Goal: Task Accomplishment & Management: Complete application form

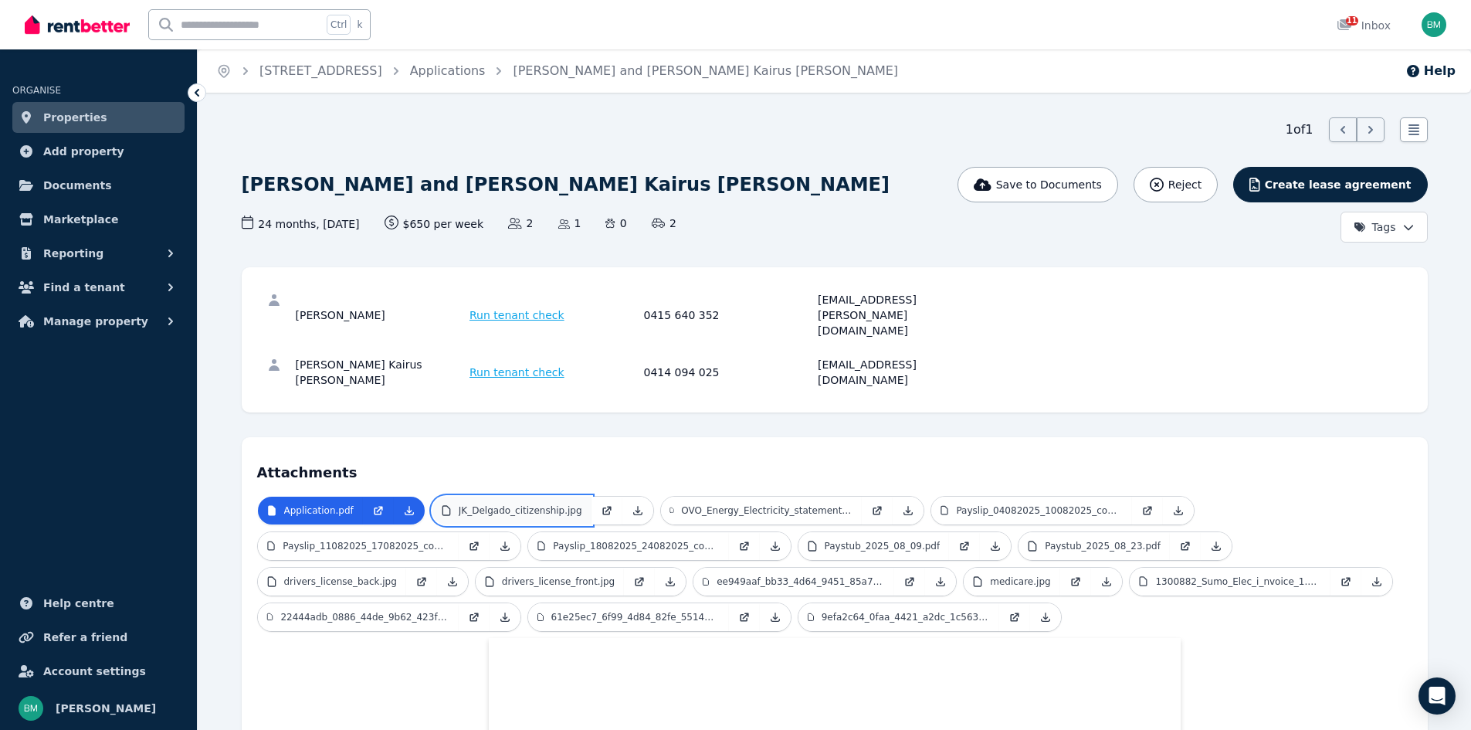
click at [530, 504] on p "JK_Delgado_citizenship.jpg" at bounding box center [521, 510] width 124 height 12
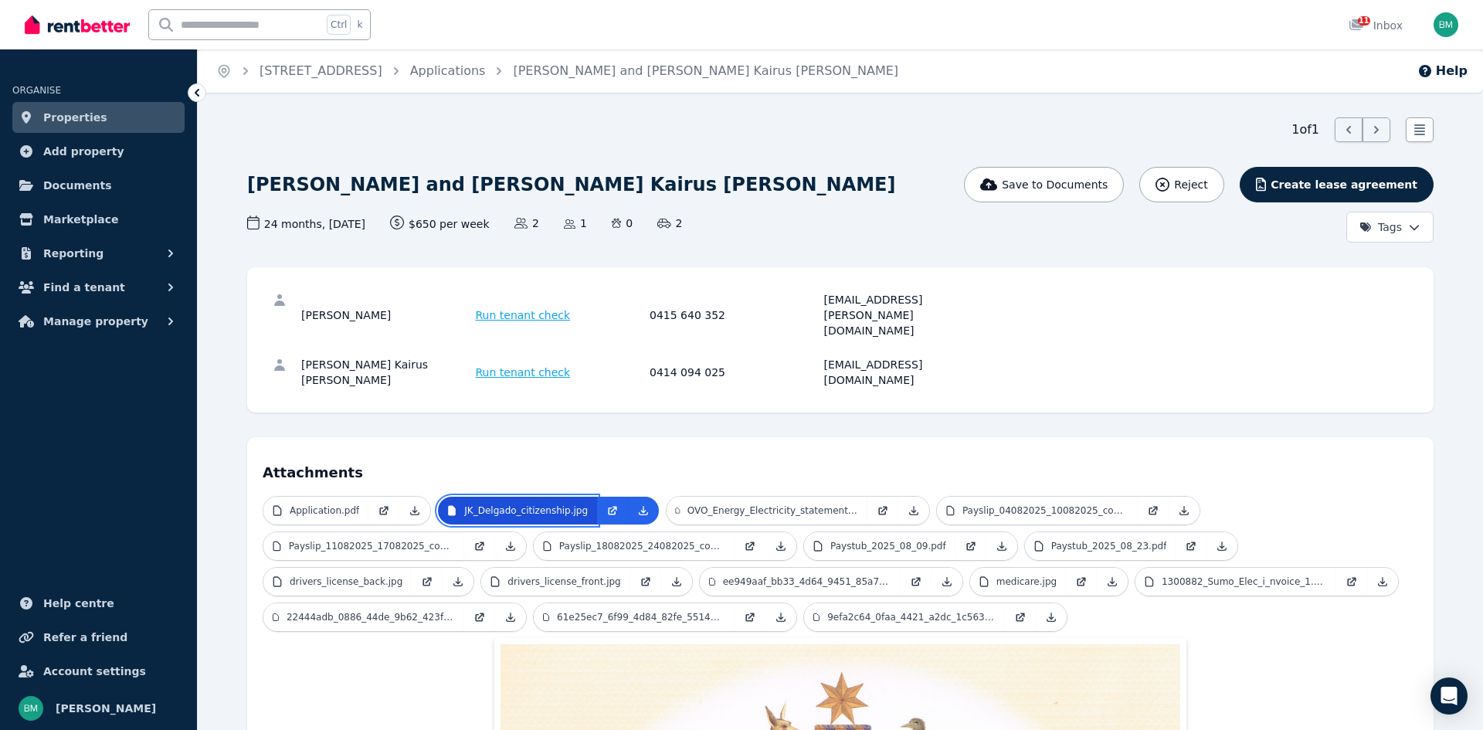
click at [530, 504] on p "JK_Delgado_citizenship.jpg" at bounding box center [526, 510] width 124 height 12
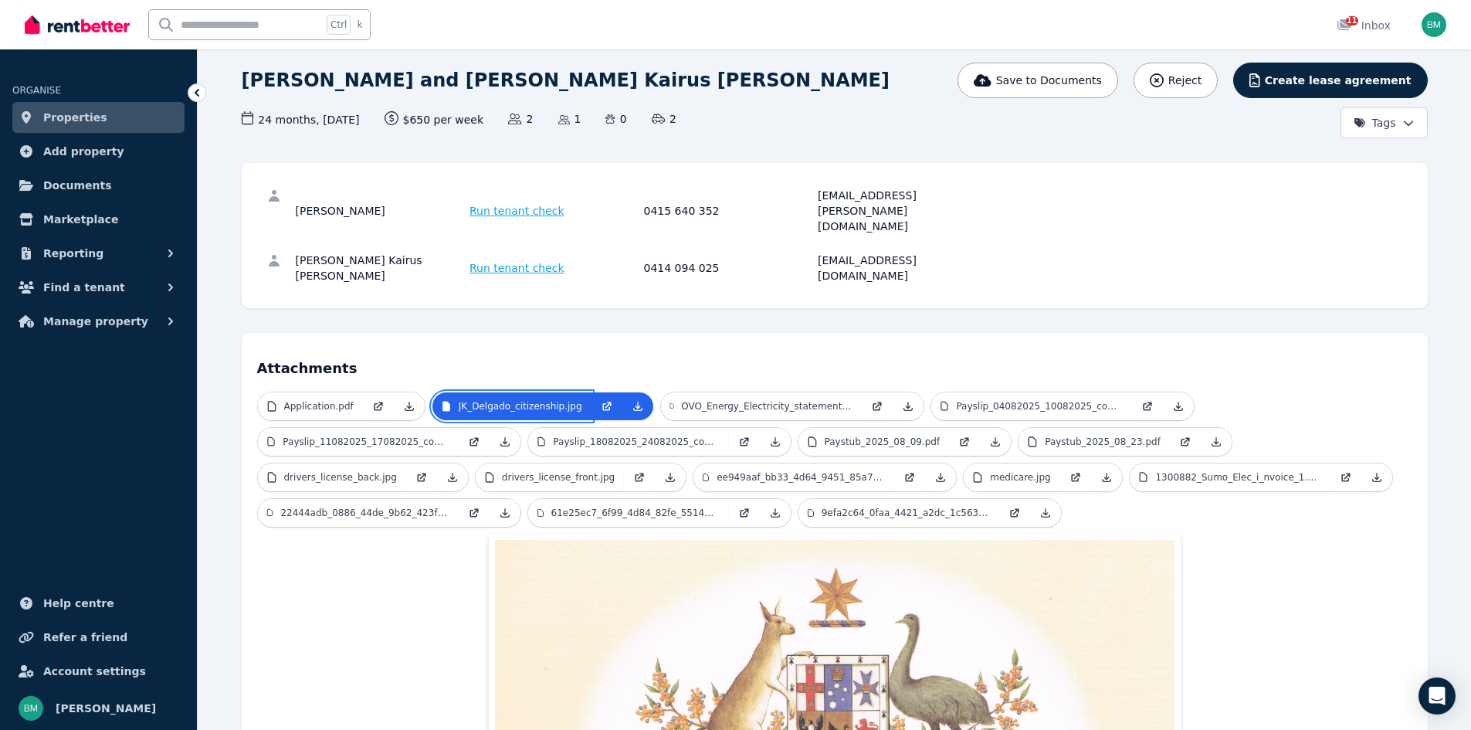
scroll to position [93, 0]
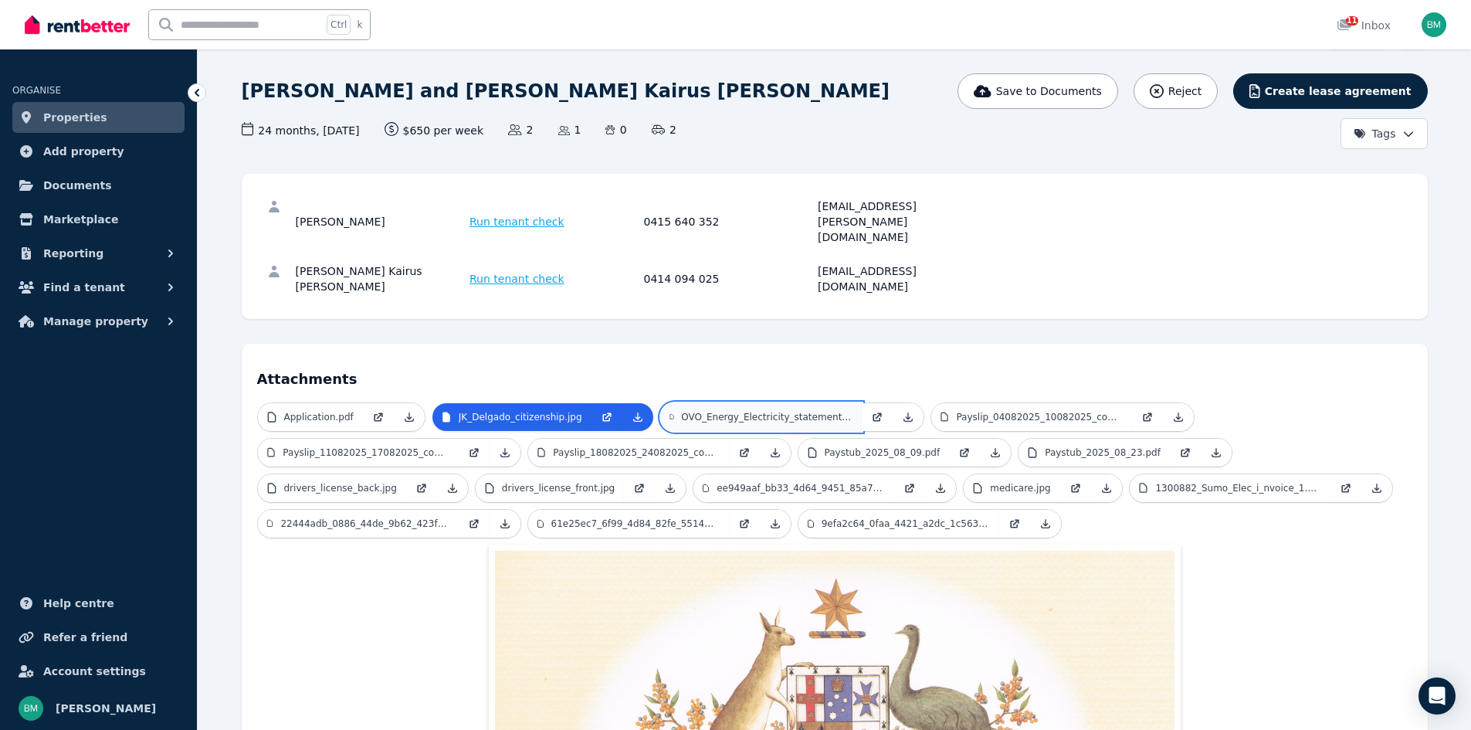
click at [763, 411] on p "OVO_Energy_Electricity_statement_2025_07_02_to_2025_08_01.pdf" at bounding box center [766, 417] width 171 height 12
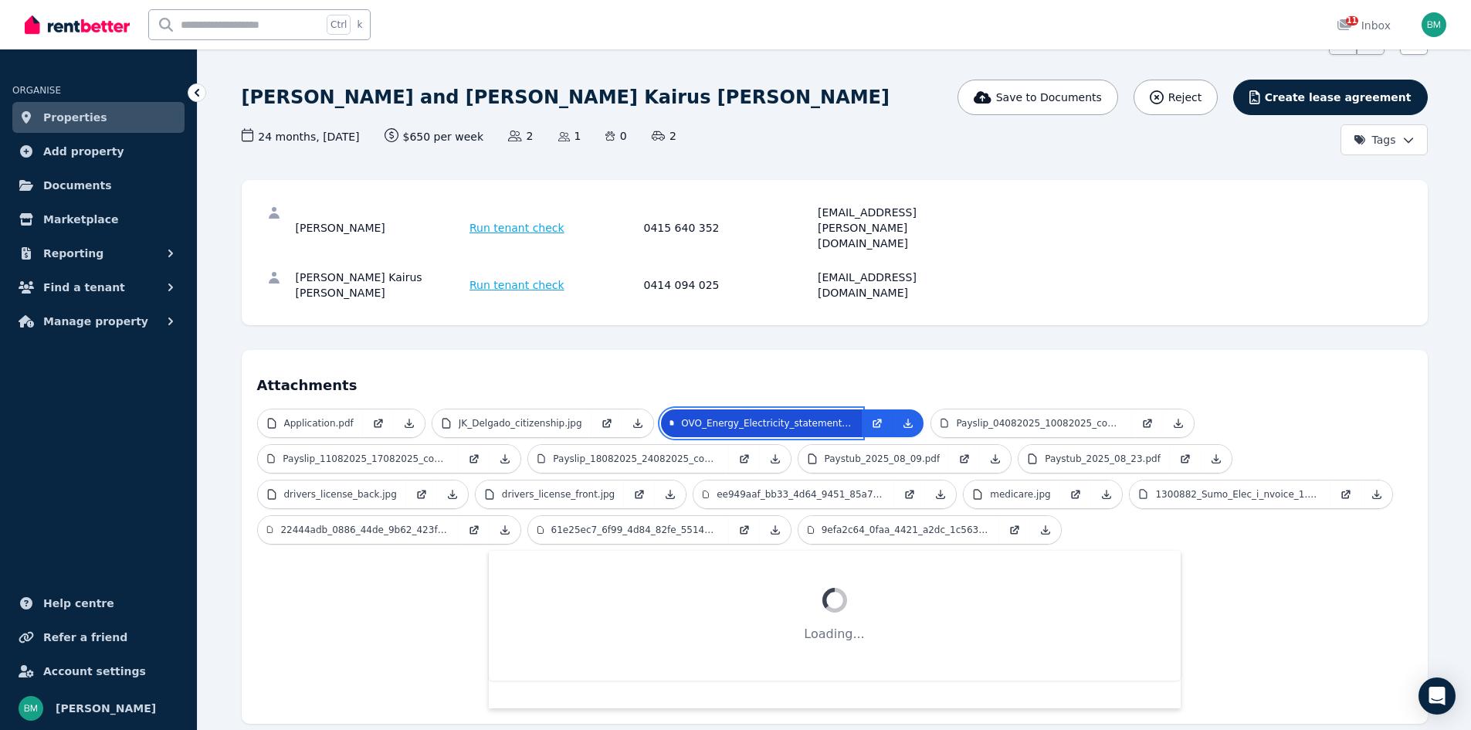
click at [763, 417] on p "OVO_Energy_Electricity_statement_2025_07_02_to_2025_08_01.pdf" at bounding box center [766, 423] width 171 height 12
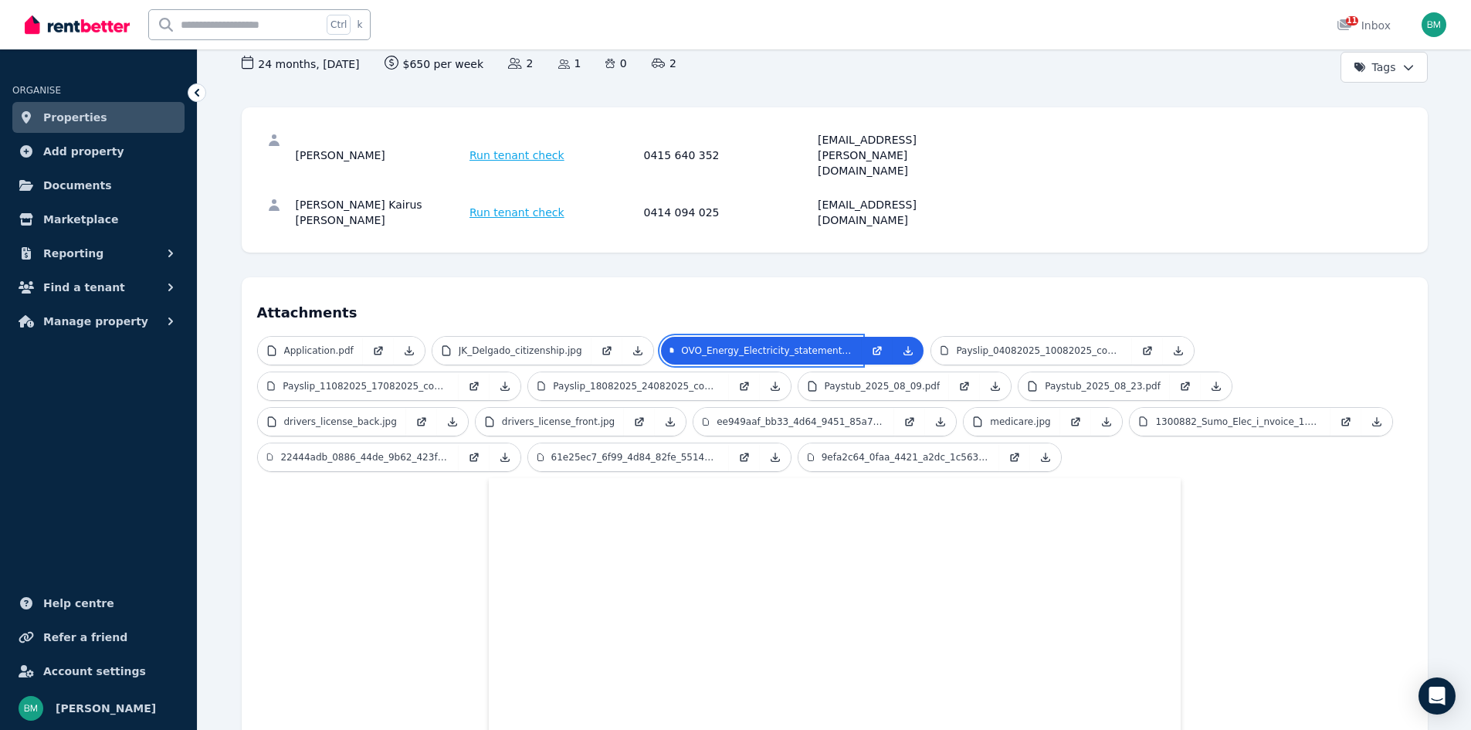
scroll to position [0, 0]
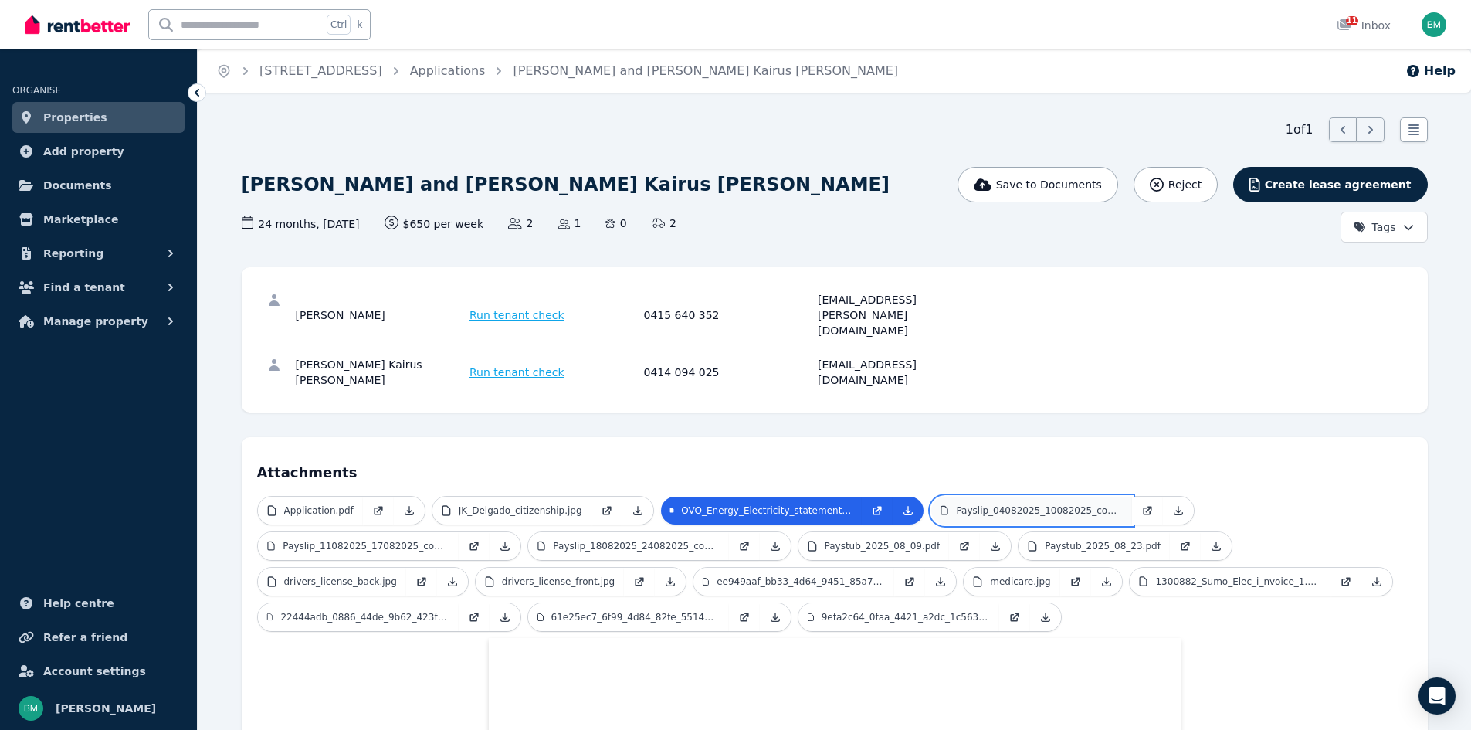
click at [1025, 497] on link "Payslip_04082025_10082025_copy.pdf" at bounding box center [1031, 511] width 201 height 28
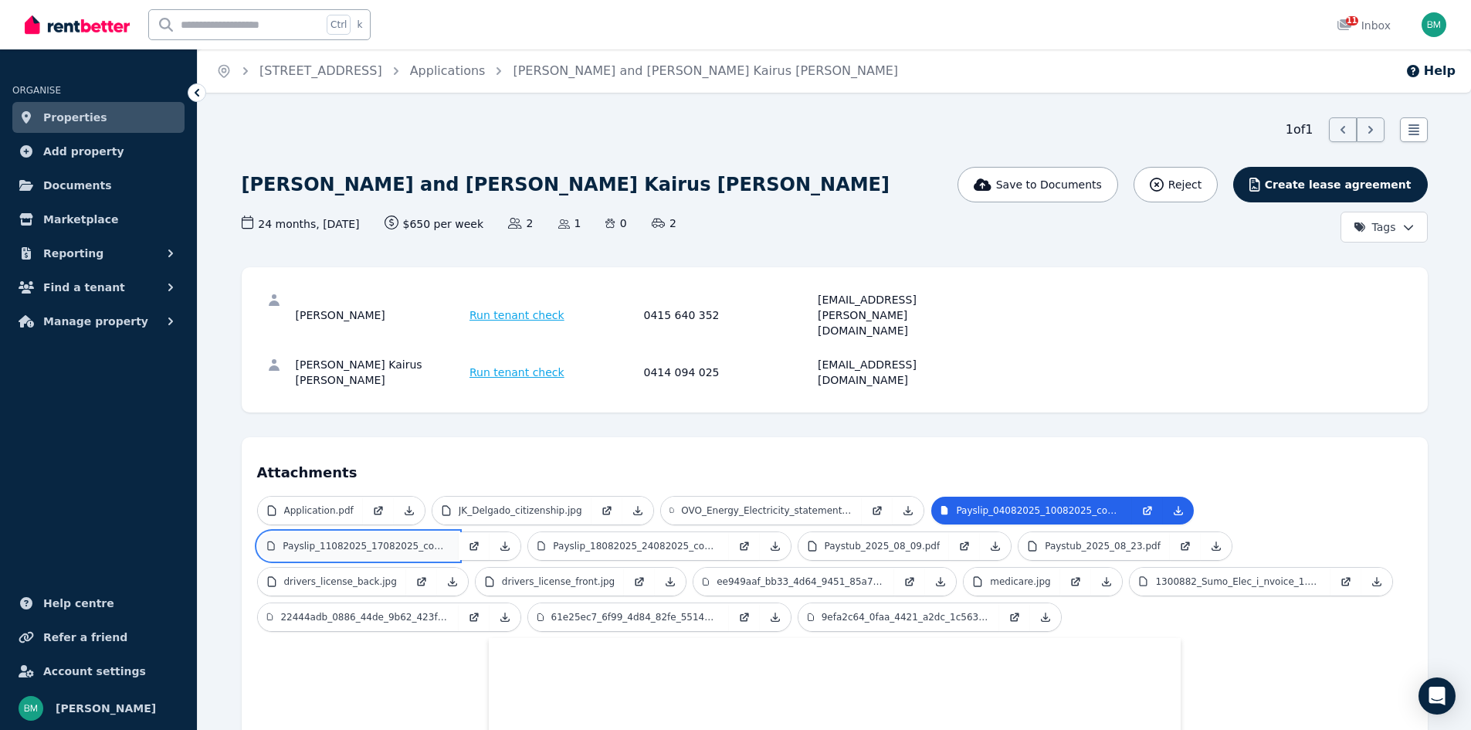
click at [365, 540] on p "Payslip_11082025_17082025_copy.pdf" at bounding box center [366, 546] width 166 height 12
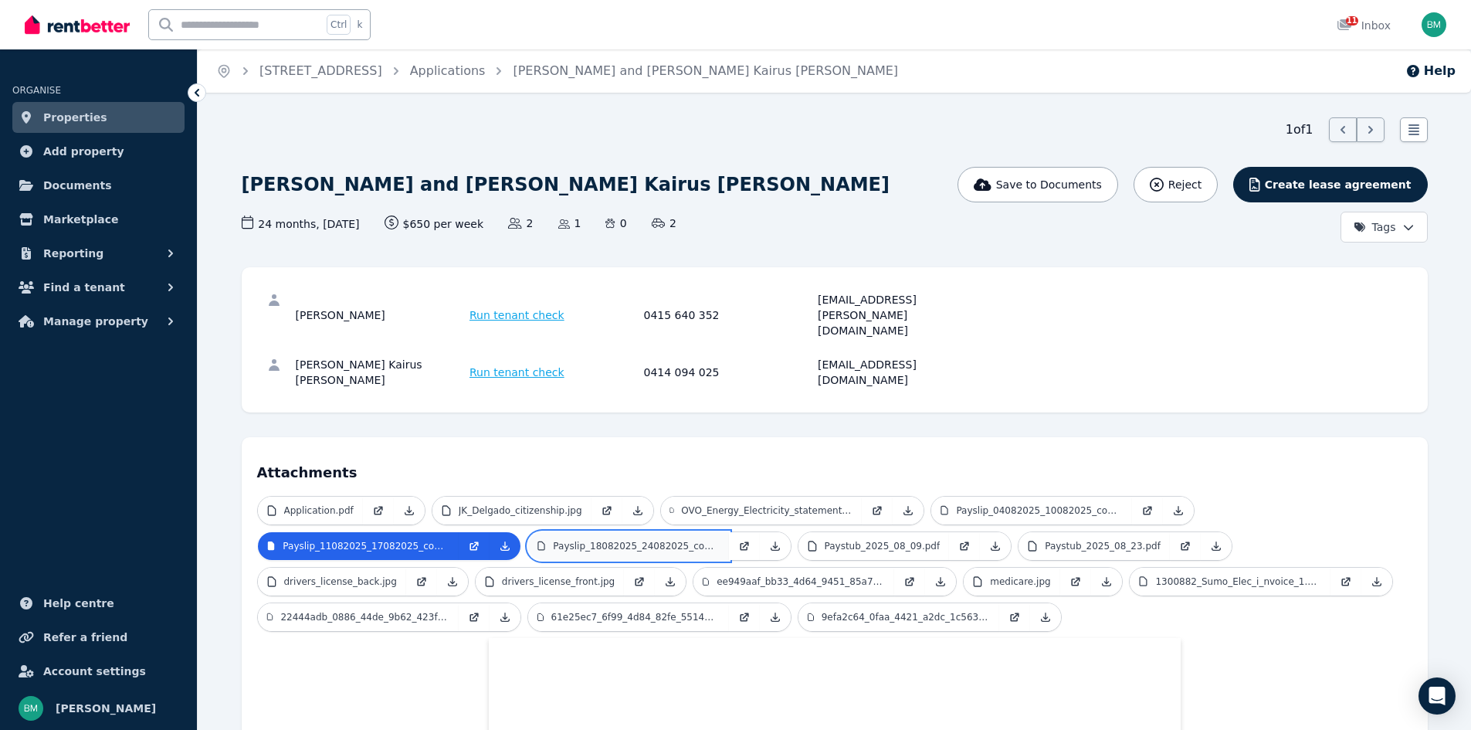
click at [617, 540] on p "Payslip_18082025_24082025_copy.pdf" at bounding box center [636, 546] width 166 height 12
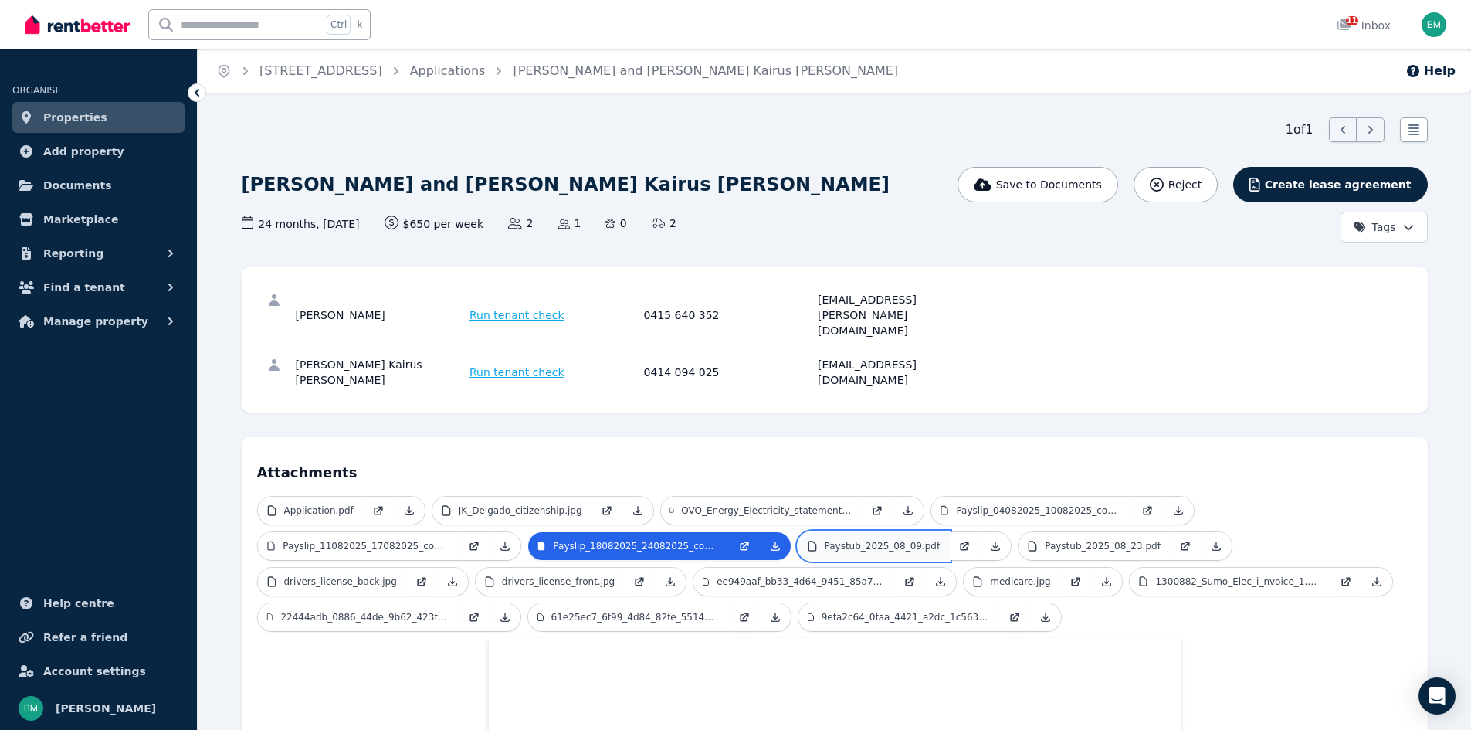
click at [883, 540] on p "Paystub_2025_08_09.pdf" at bounding box center [883, 546] width 116 height 12
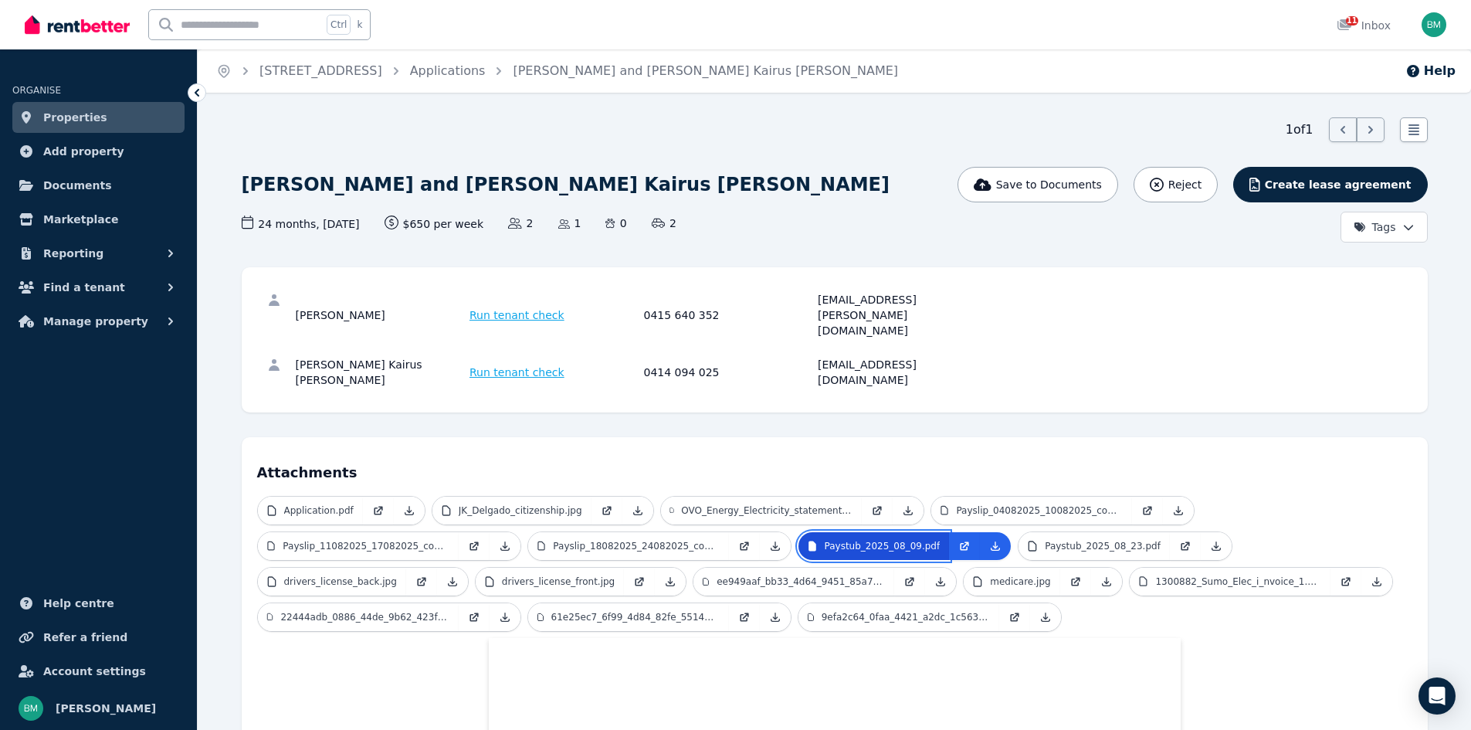
click at [883, 540] on p "Paystub_2025_08_09.pdf" at bounding box center [883, 546] width 116 height 12
click at [1087, 540] on p "Paystub_2025_08_23.pdf" at bounding box center [1103, 546] width 116 height 12
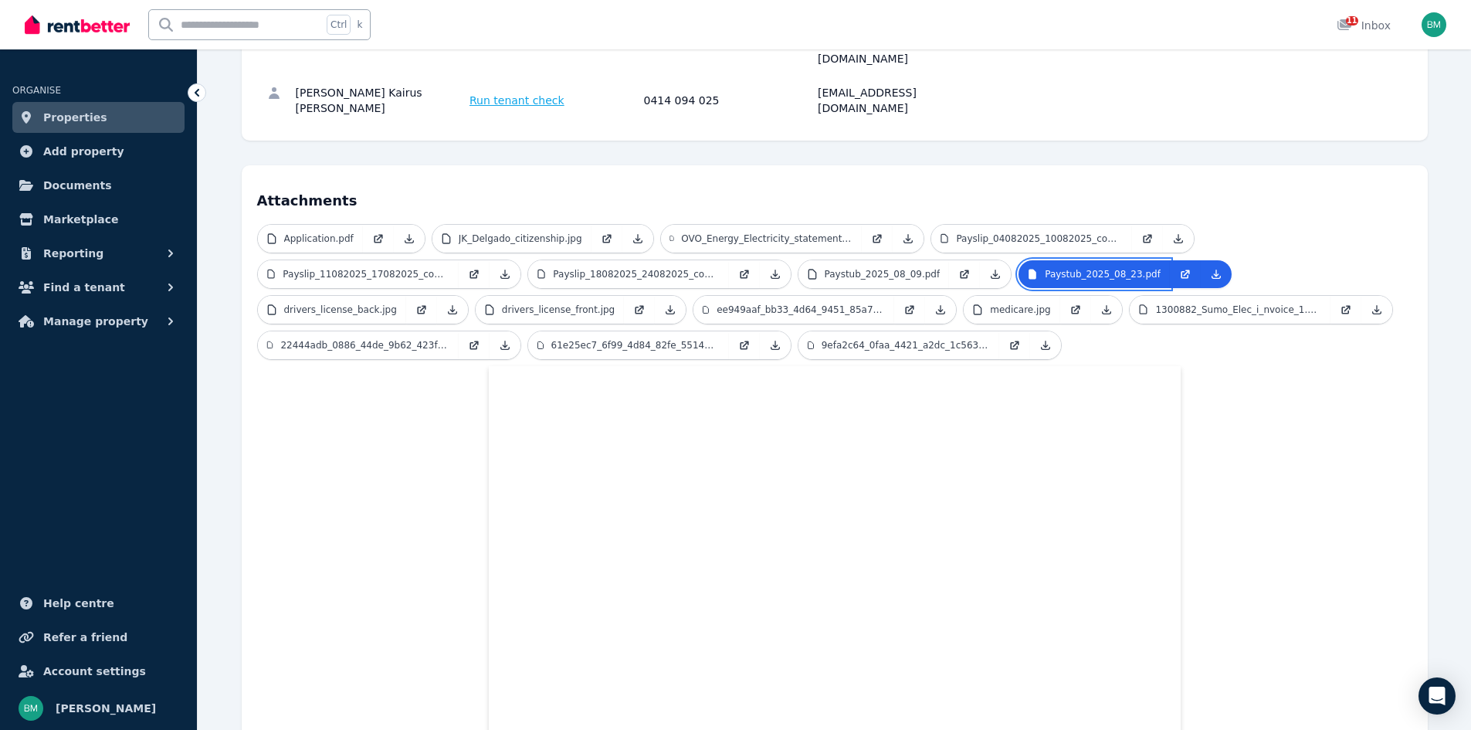
scroll to position [274, 0]
click at [397, 301] on p "drivers_license_back.jpg" at bounding box center [340, 307] width 113 height 12
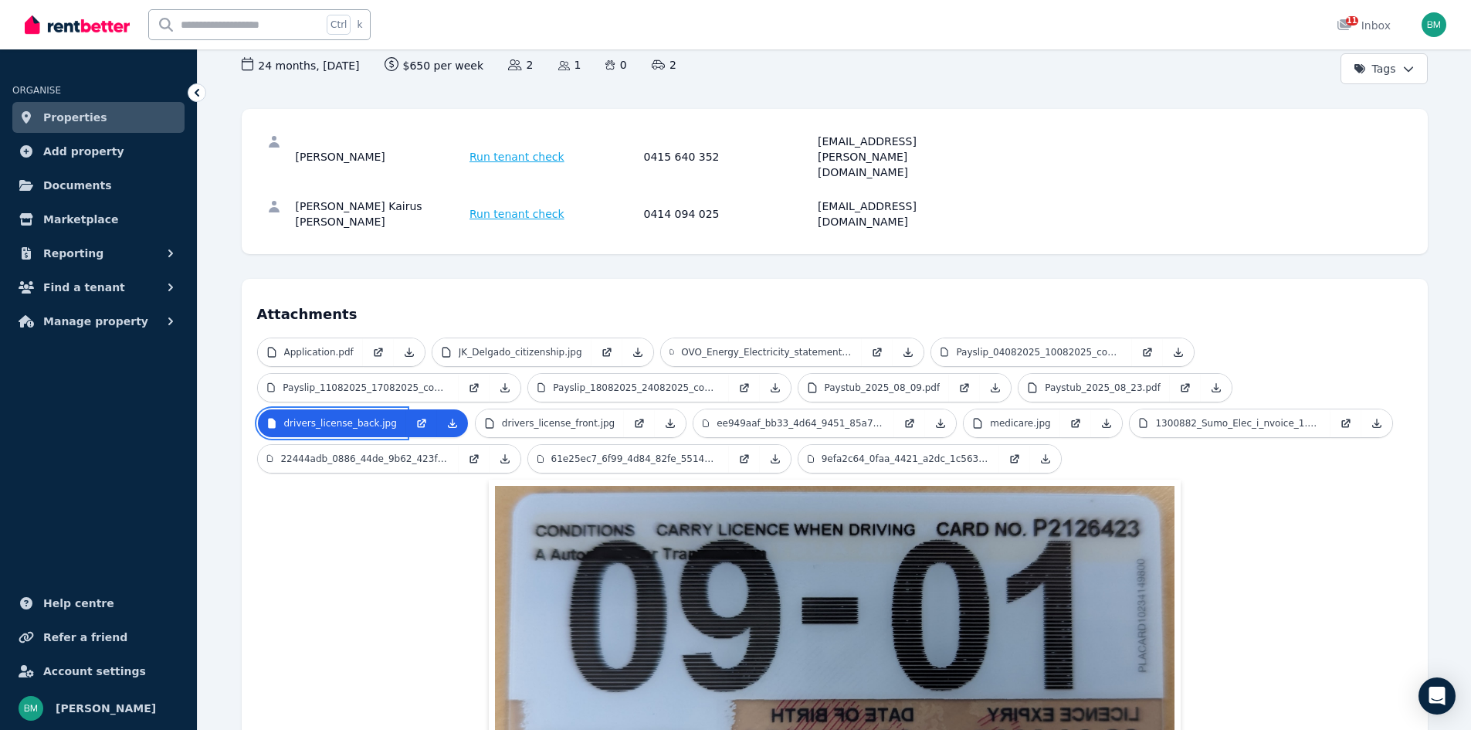
scroll to position [157, 0]
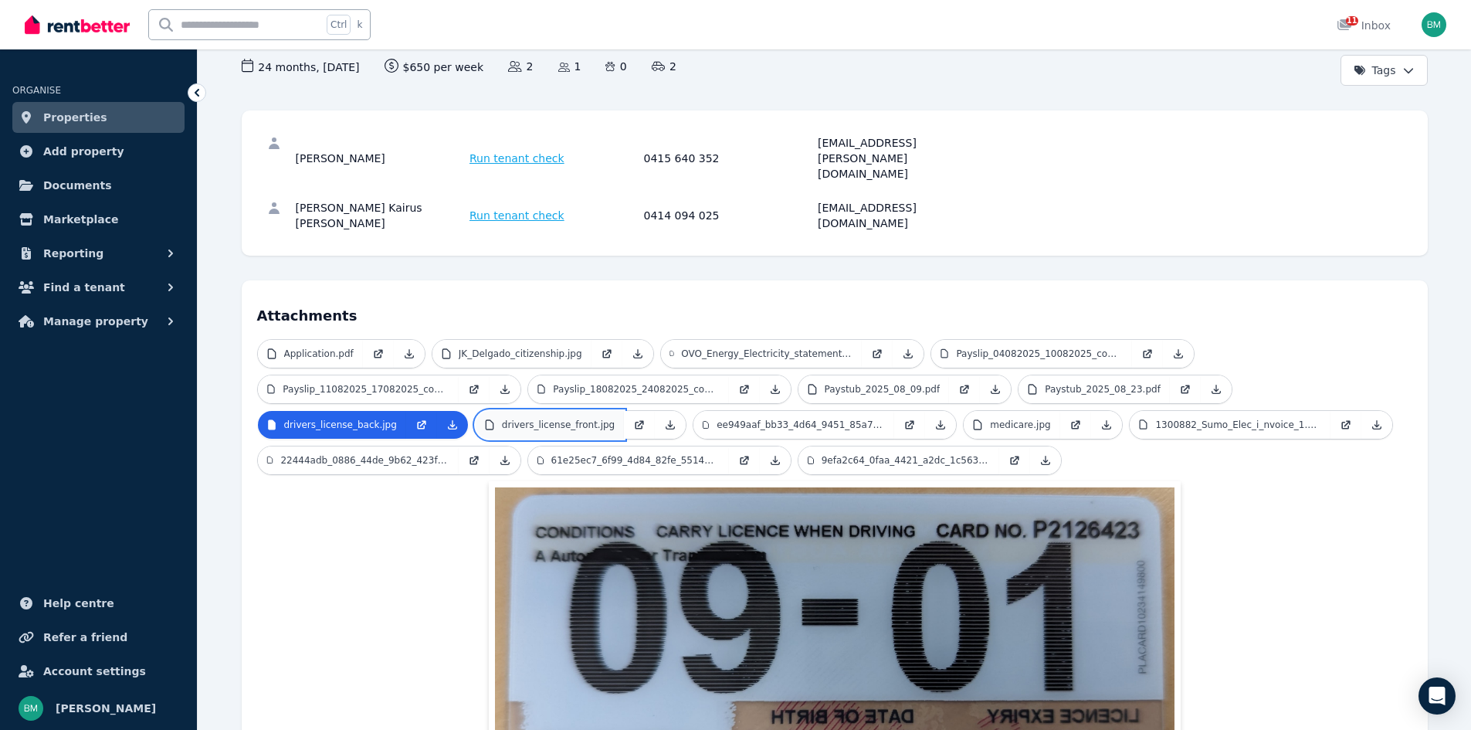
click at [502, 419] on p "drivers_license_front.jpg" at bounding box center [558, 425] width 113 height 12
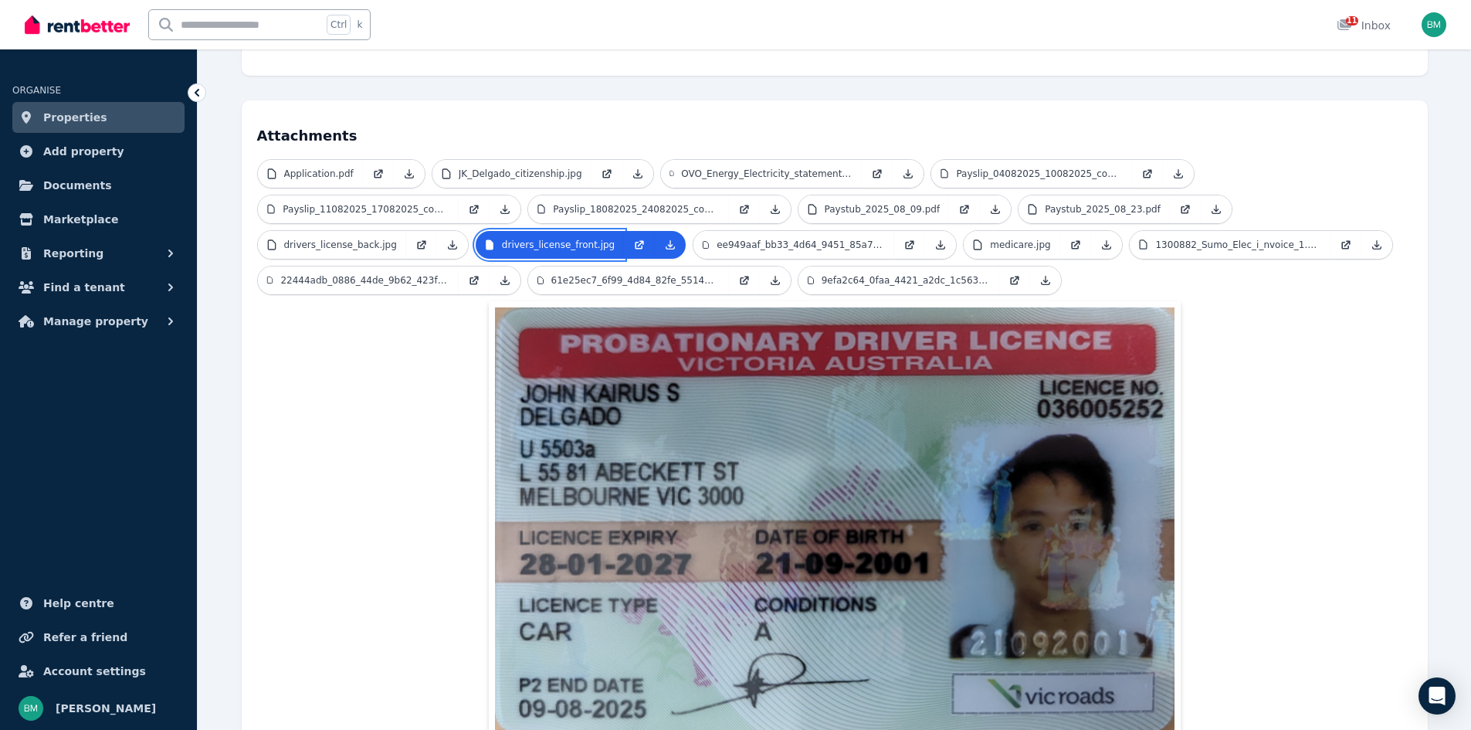
scroll to position [336, 0]
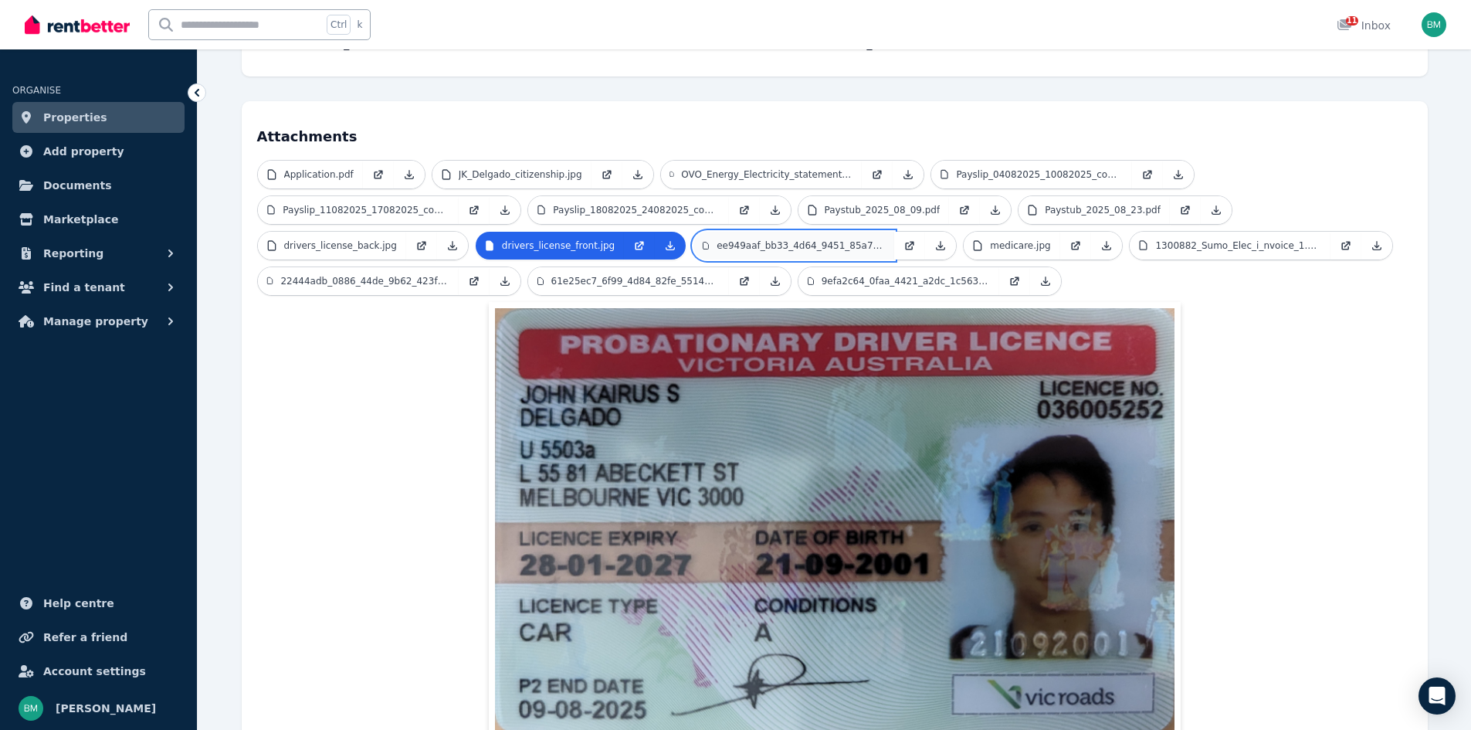
click at [717, 239] on p "ee949aaf_bb33_4d64_9451_85a7b0a66691.jpeg" at bounding box center [801, 245] width 168 height 12
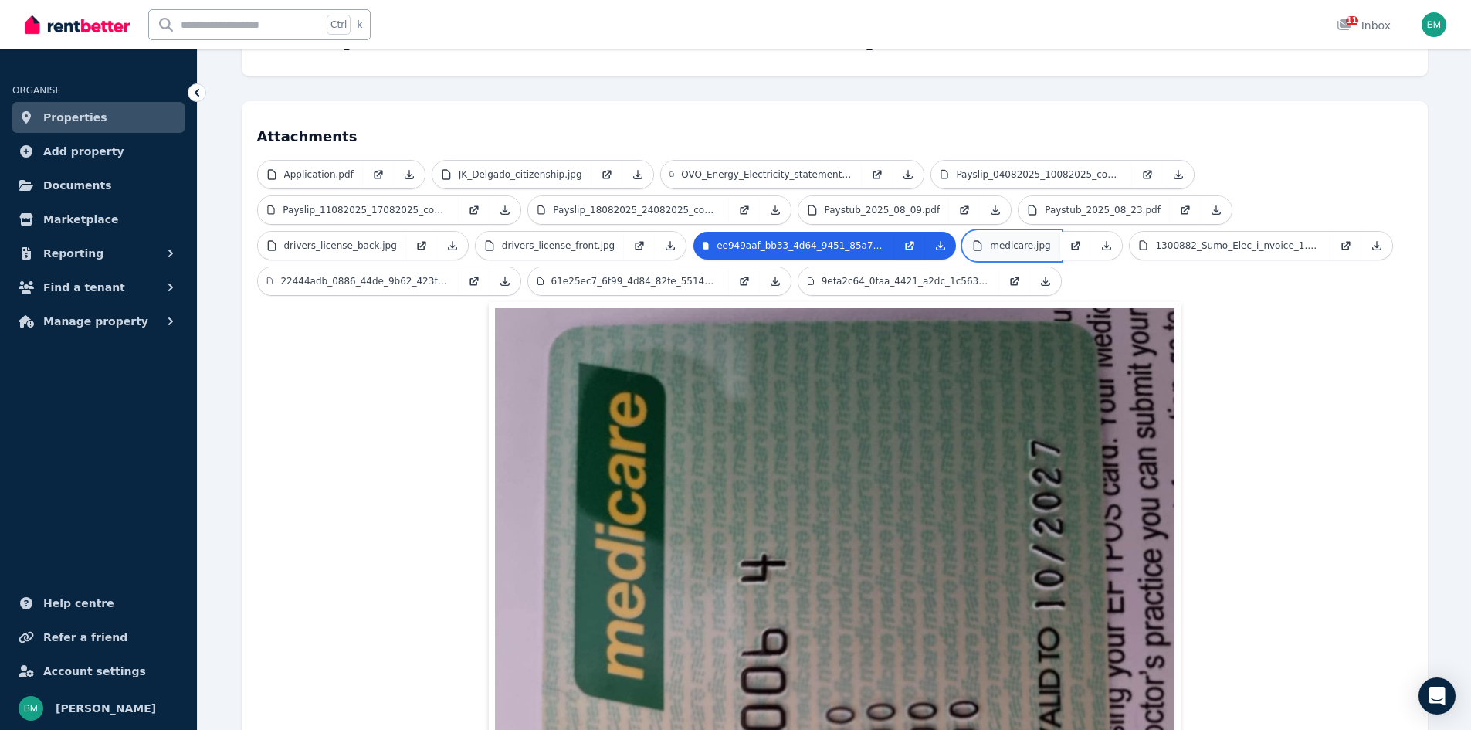
click at [964, 232] on link "medicare.jpg" at bounding box center [1012, 246] width 96 height 28
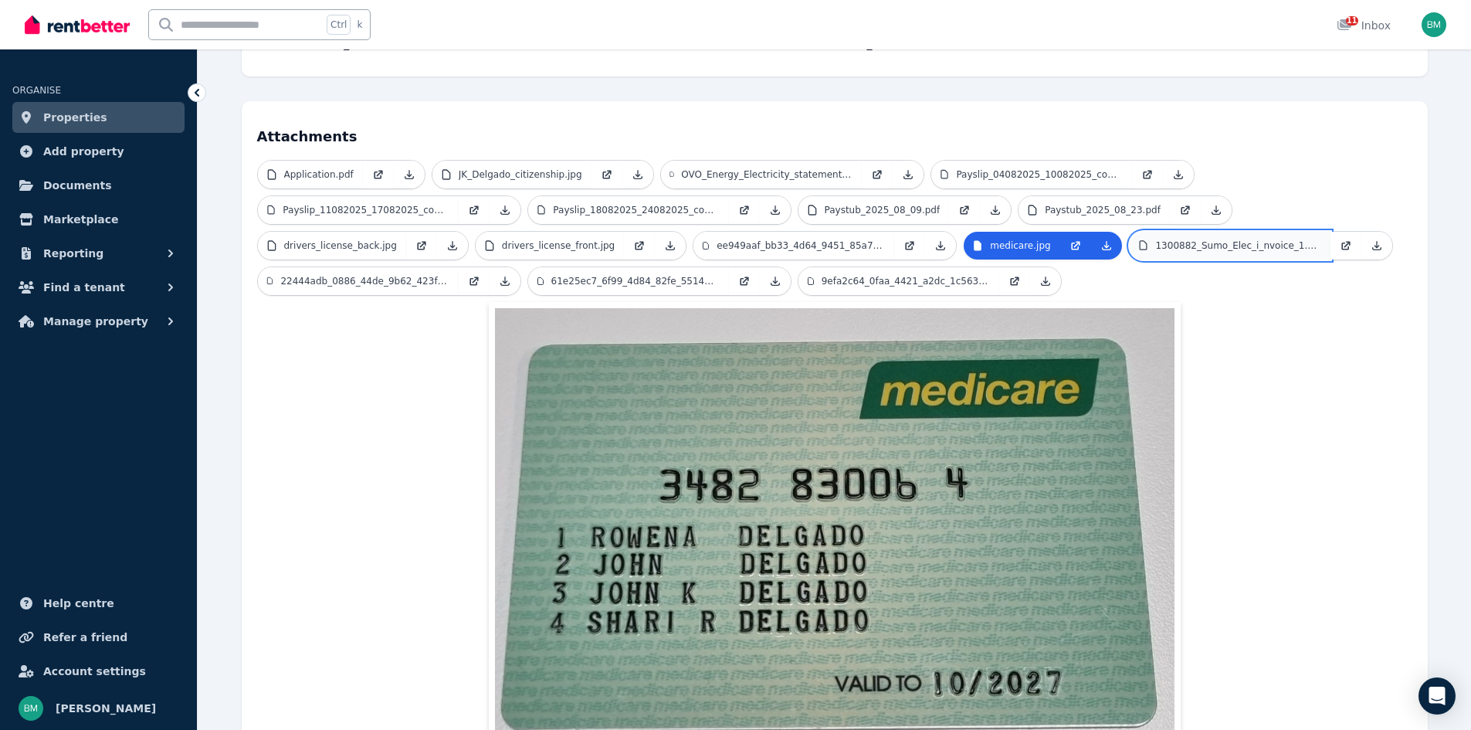
click at [1155, 239] on p "1300882_Sumo_Elec_i_nvoice_1.pdf" at bounding box center [1237, 245] width 165 height 12
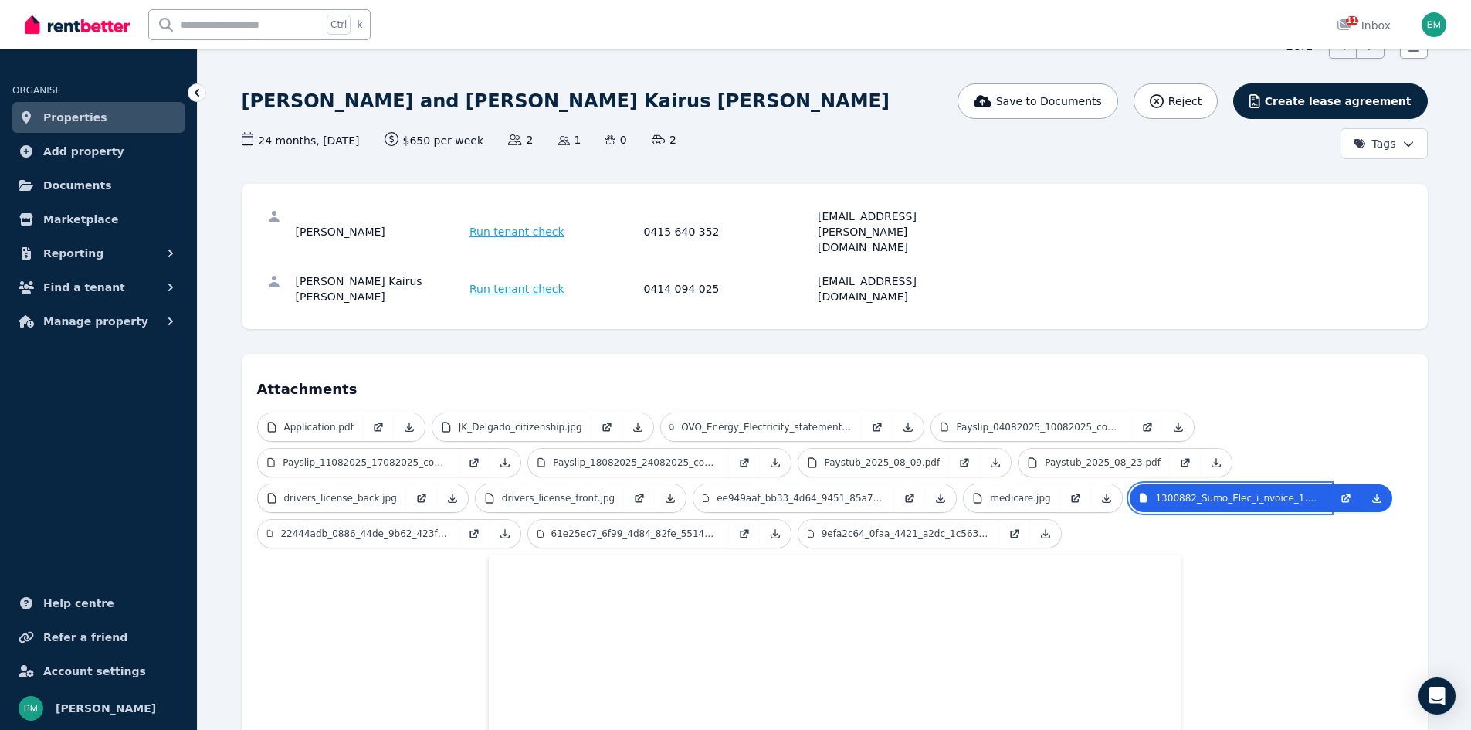
scroll to position [0, 0]
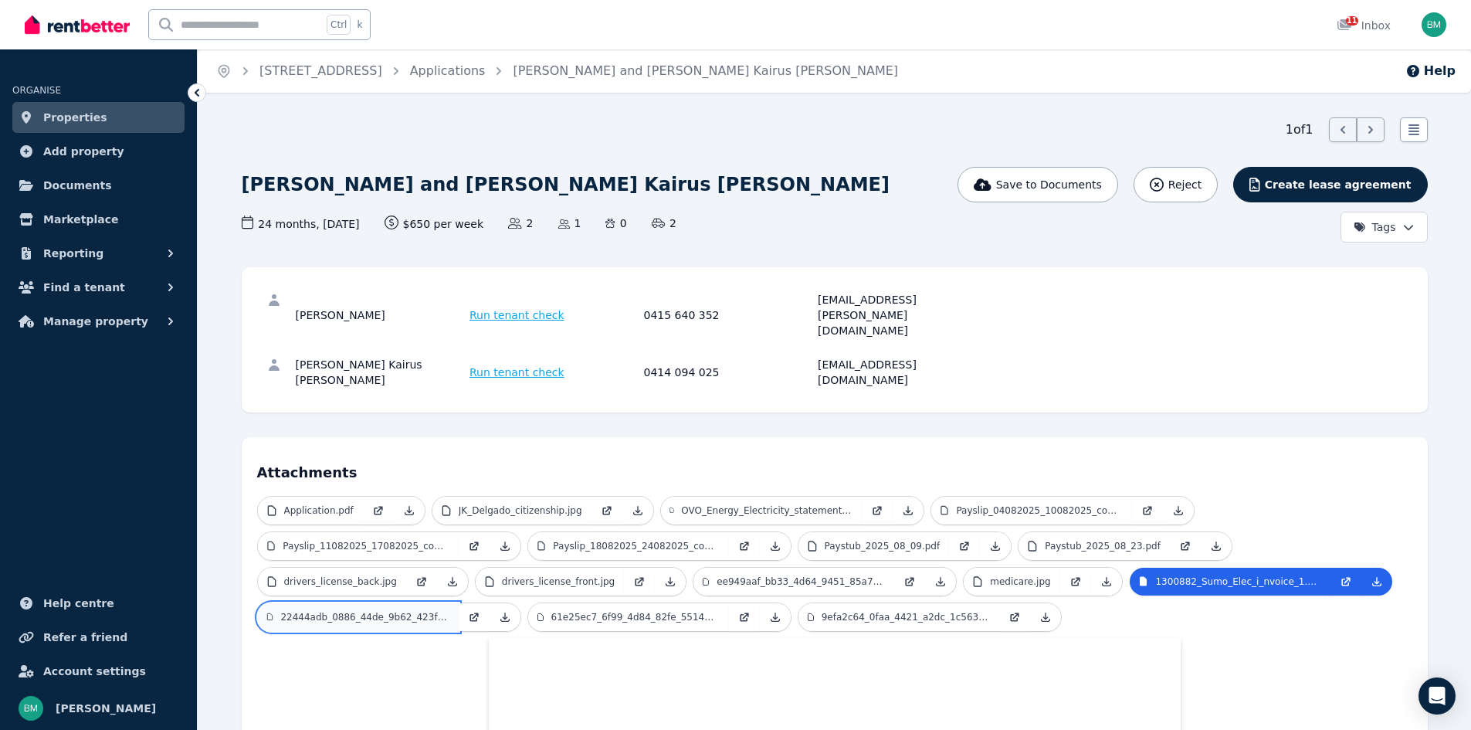
click at [395, 611] on p "22444adb_0886_44de_9b62_423f296e34a0.jpeg" at bounding box center [364, 617] width 168 height 12
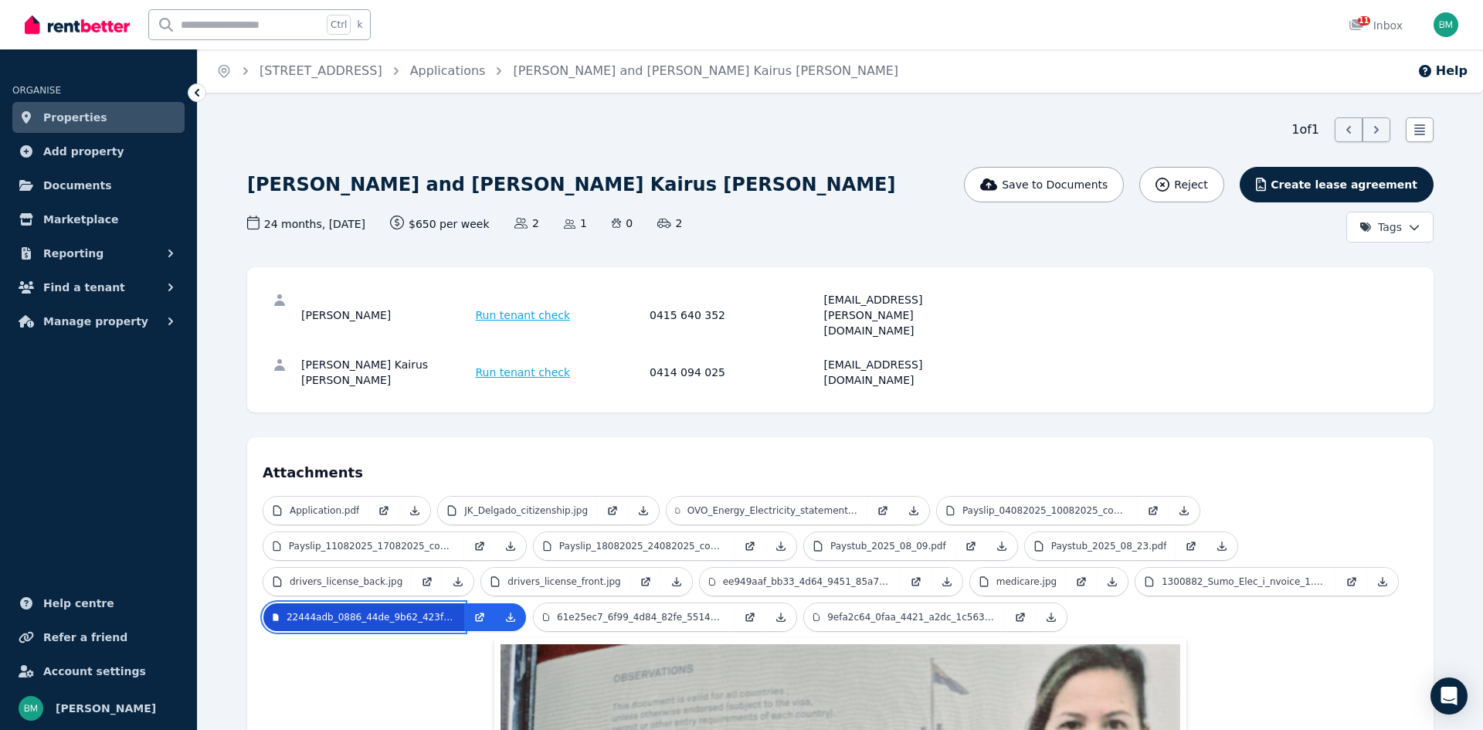
click at [395, 611] on p "22444adb_0886_44de_9b62_423f296e34a0.jpeg" at bounding box center [371, 617] width 168 height 12
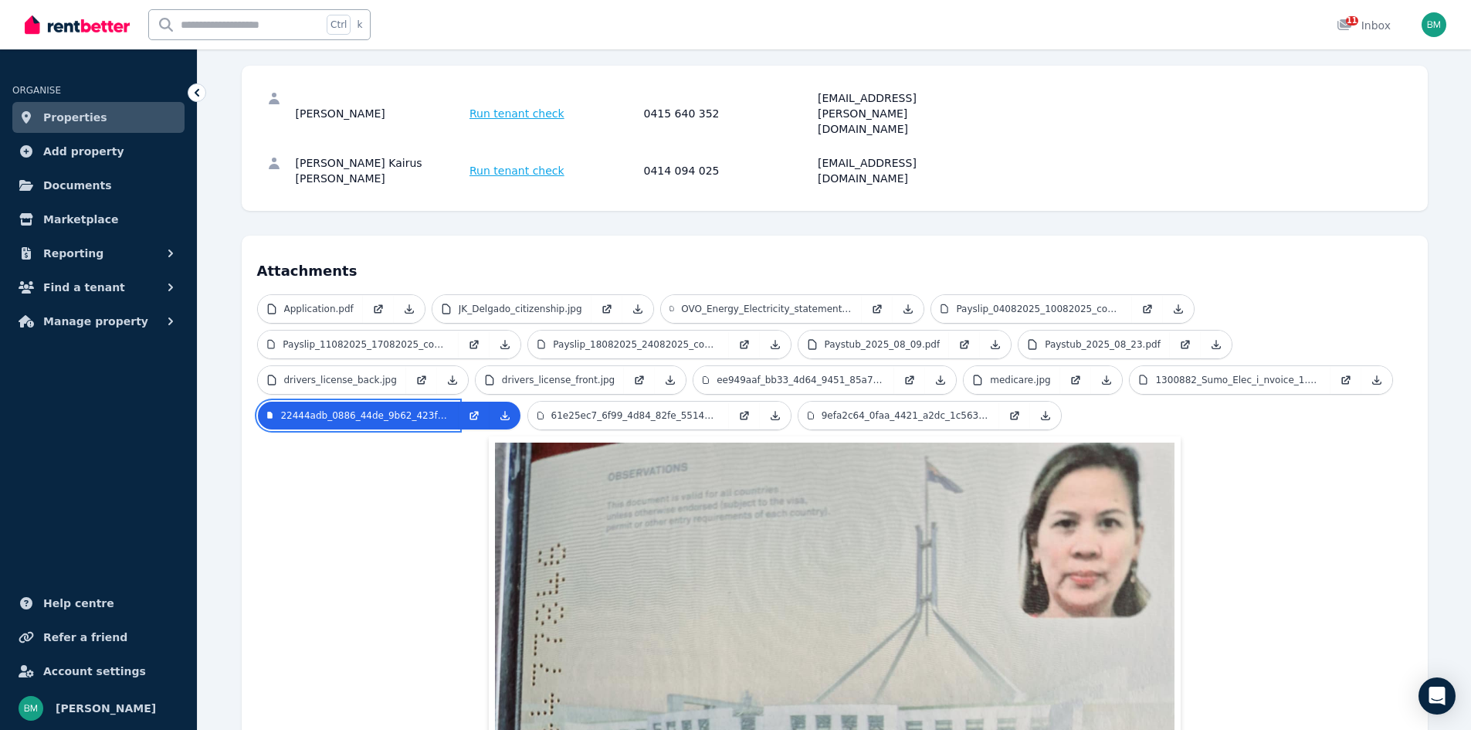
scroll to position [196, 0]
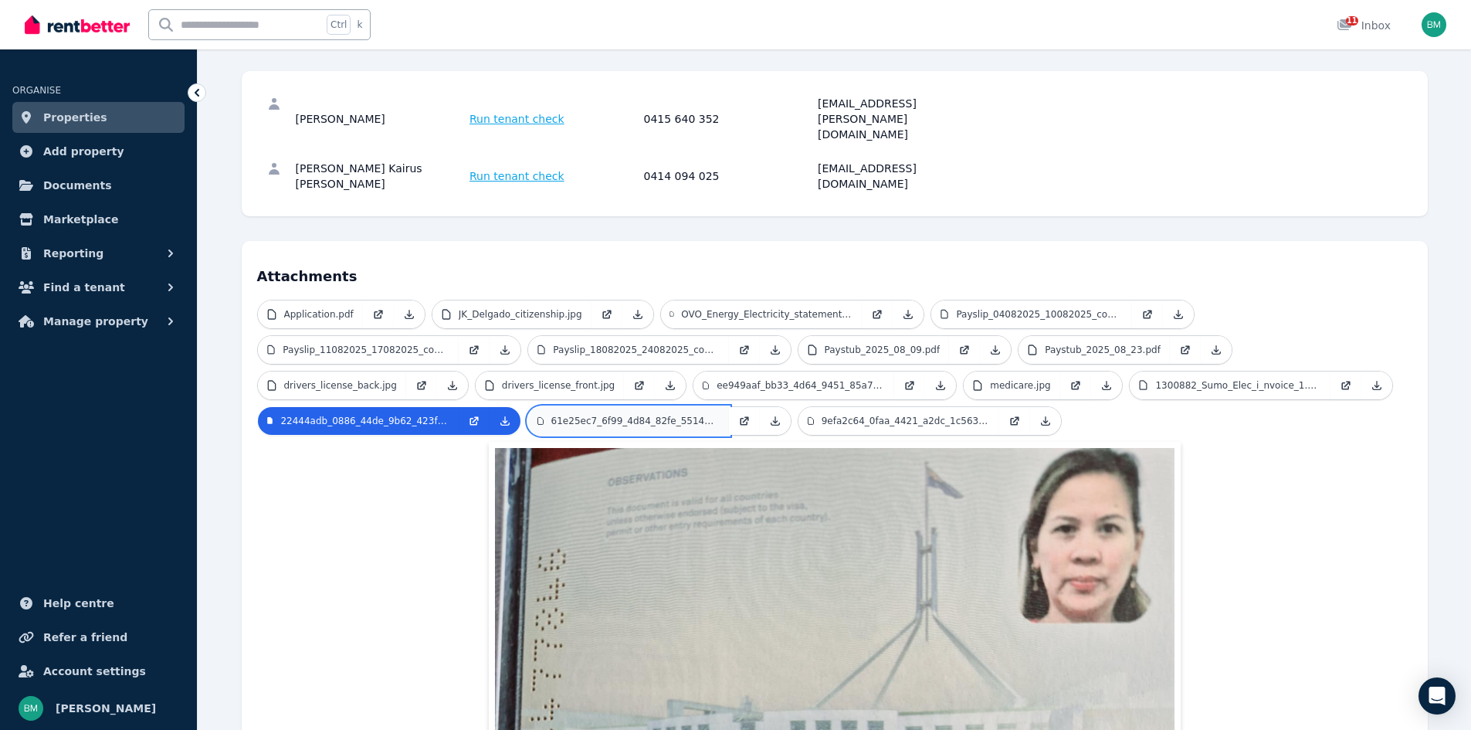
click at [680, 415] on p "61e25ec7_6f99_4d84_82fe_5514726c59a3.jpeg" at bounding box center [635, 421] width 168 height 12
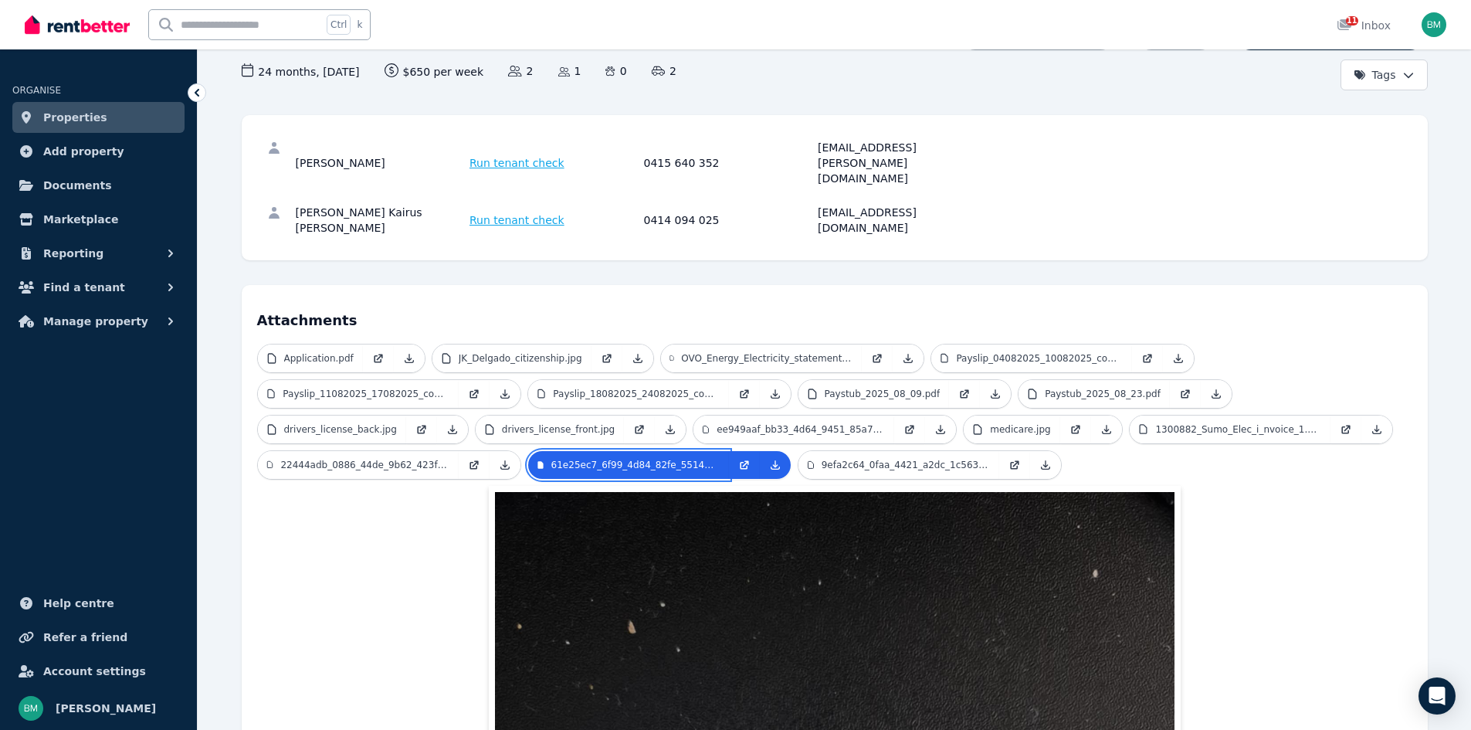
scroll to position [85, 0]
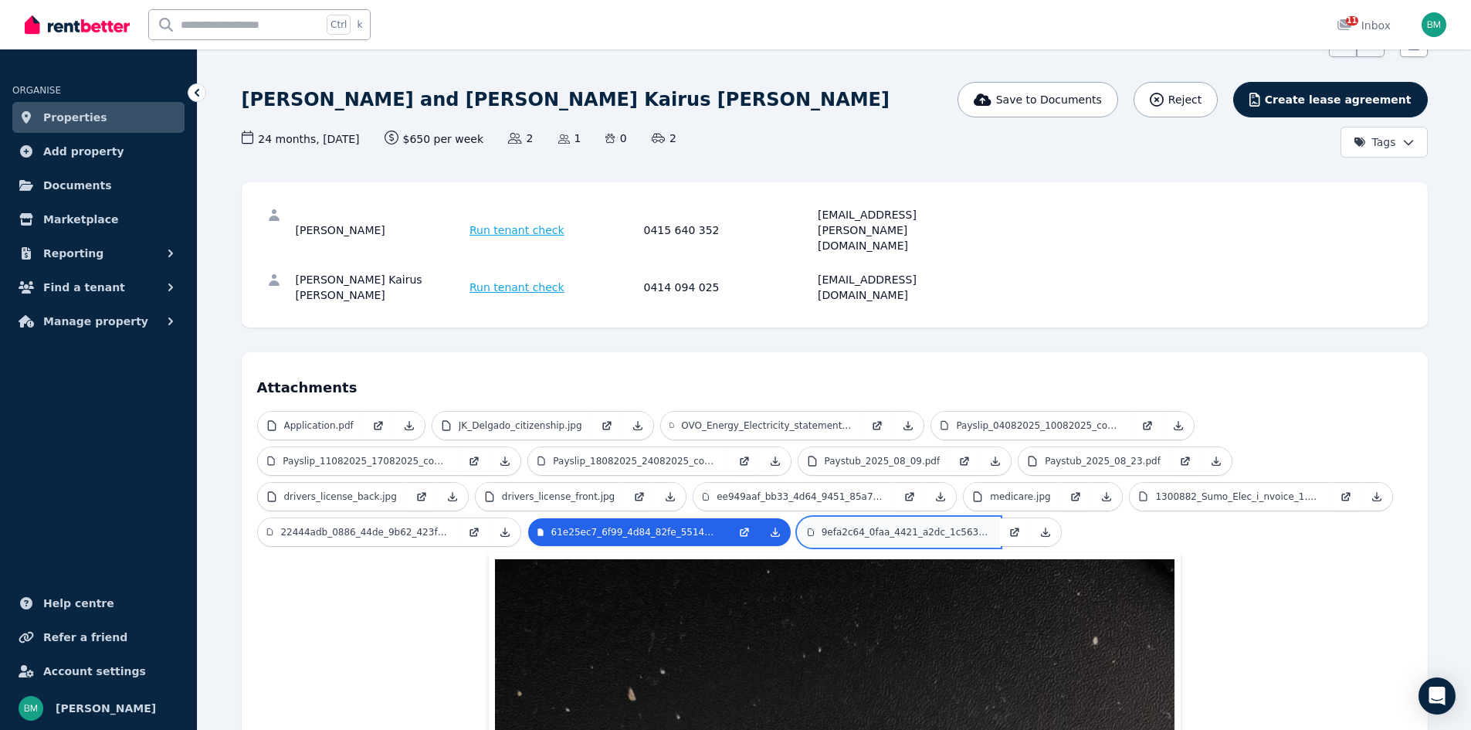
click at [934, 526] on p "9efa2c64_0faa_4421_a2dc_1c5631de873e.jpeg" at bounding box center [906, 532] width 168 height 12
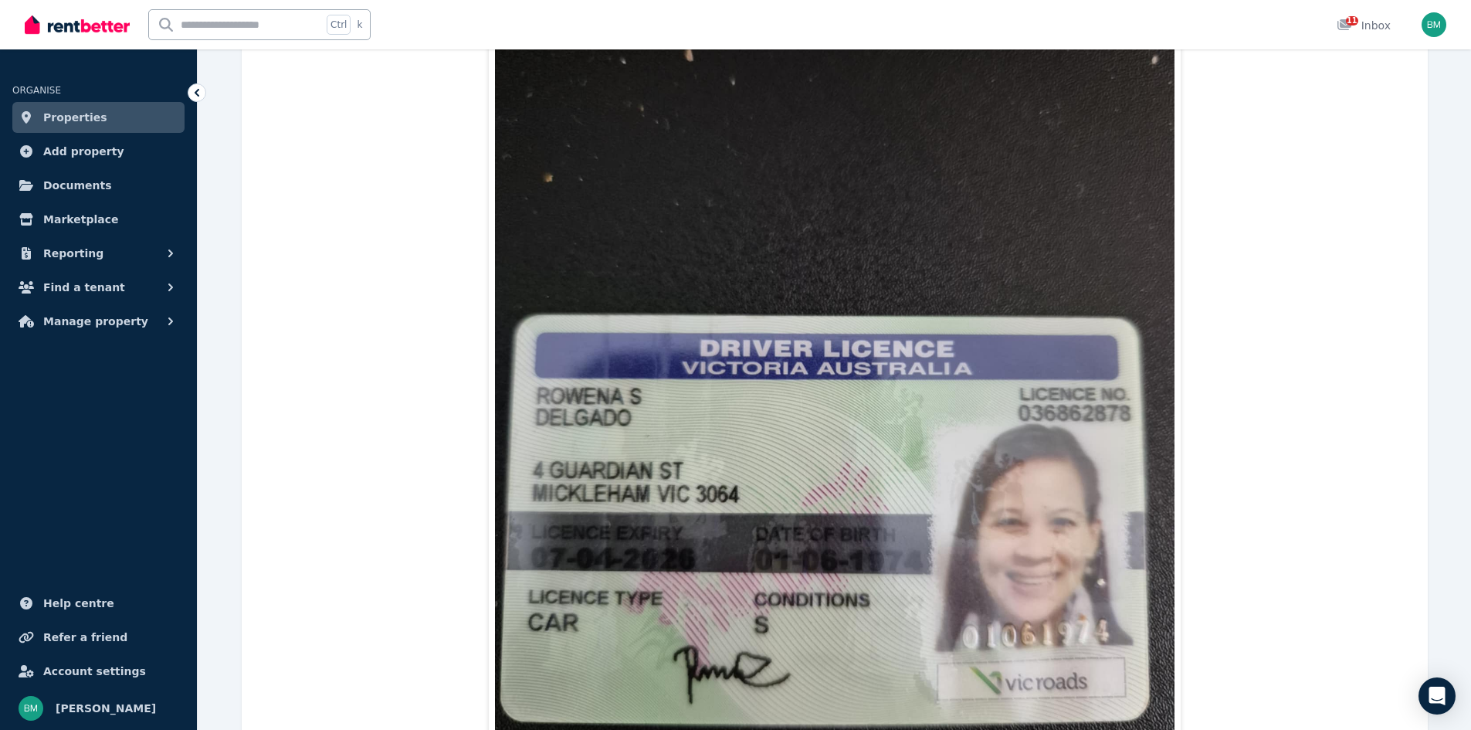
scroll to position [0, 0]
